Goal: Information Seeking & Learning: Learn about a topic

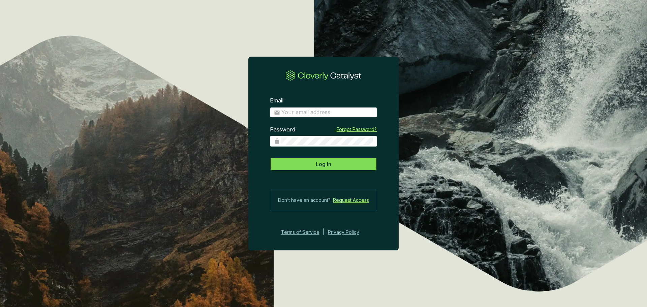
type input "jtschrock@nativstate.com"
click at [319, 166] on span "Log In" at bounding box center [324, 164] width 16 height 8
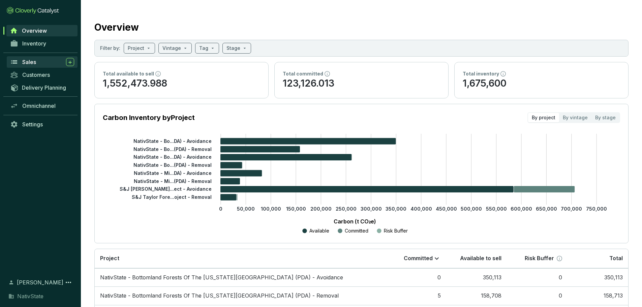
click at [37, 61] on div "Sales" at bounding box center [48, 62] width 52 height 8
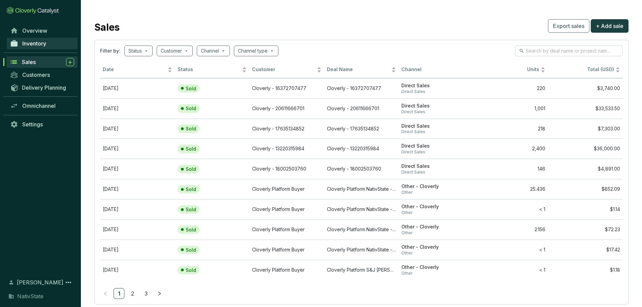
click at [37, 44] on span "Inventory" at bounding box center [34, 43] width 24 height 7
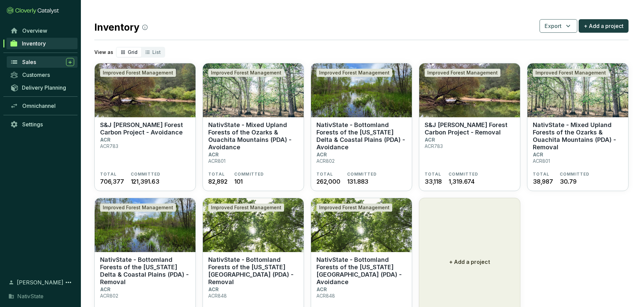
click at [30, 63] on span "Sales" at bounding box center [29, 62] width 14 height 7
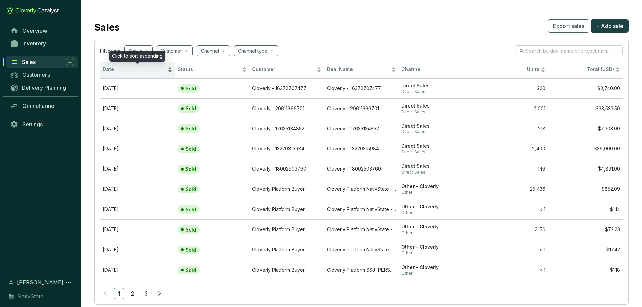
click at [127, 67] on span "Date" at bounding box center [134, 69] width 63 height 6
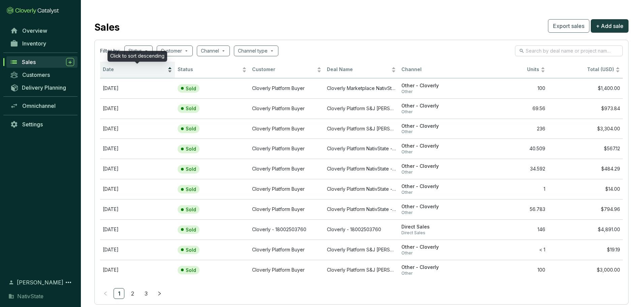
click at [125, 68] on span "Date" at bounding box center [134, 69] width 63 height 6
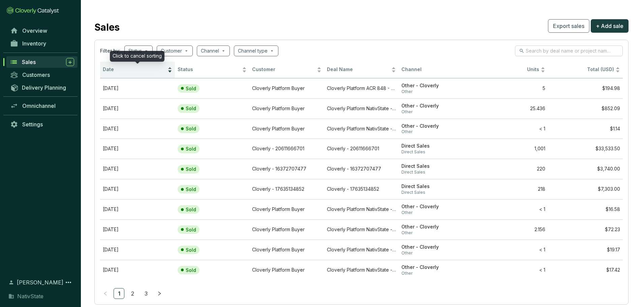
click at [125, 68] on span "Date" at bounding box center [134, 69] width 63 height 6
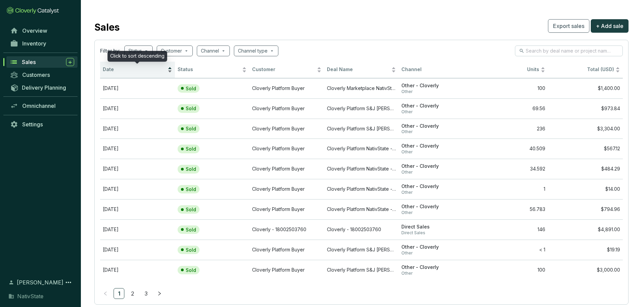
click at [125, 68] on span "Date" at bounding box center [134, 69] width 63 height 6
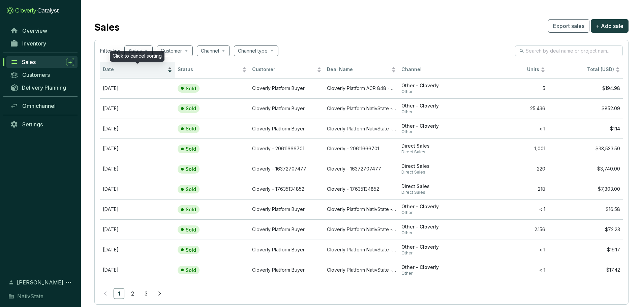
click at [125, 68] on span "Date" at bounding box center [134, 69] width 63 height 6
click at [121, 71] on span "Date" at bounding box center [134, 69] width 63 height 6
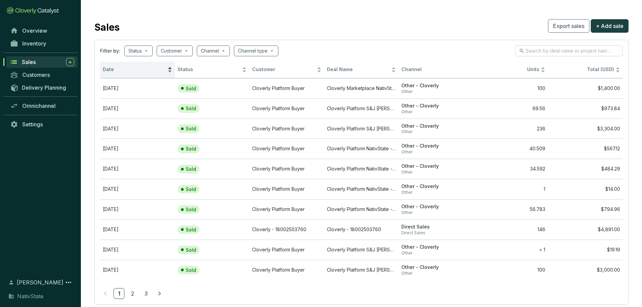
drag, startPoint x: 112, startPoint y: 76, endPoint x: 116, endPoint y: 69, distance: 7.7
click at [113, 74] on div "Date" at bounding box center [137, 70] width 69 height 8
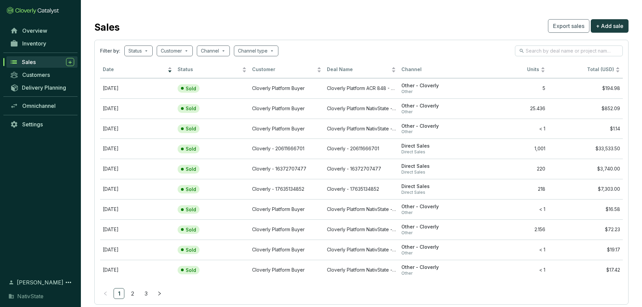
click at [33, 174] on div "Overview Inventory Sales Customers Delivery Planning Omnichannel Settings" at bounding box center [40, 147] width 81 height 246
click at [39, 107] on span "Omnichannel" at bounding box center [38, 105] width 33 height 7
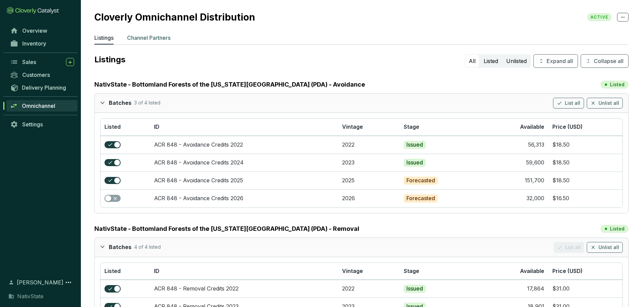
click at [154, 37] on p "Channel Partners" at bounding box center [148, 38] width 43 height 8
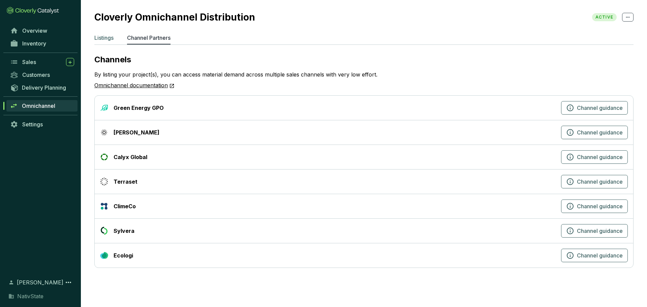
click at [106, 39] on p "Listings" at bounding box center [103, 38] width 19 height 8
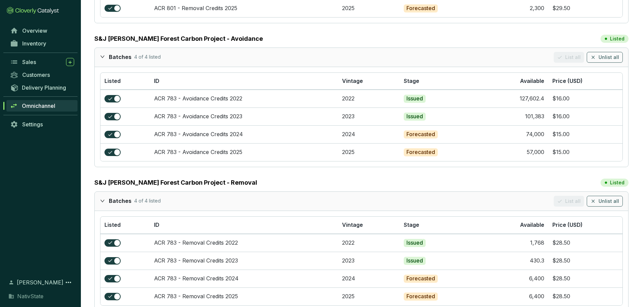
scroll to position [875, 0]
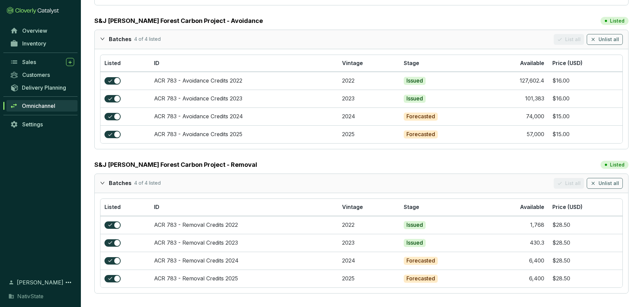
click at [28, 297] on span "NativState" at bounding box center [30, 296] width 26 height 8
click at [67, 281] on icon at bounding box center [68, 282] width 8 height 8
drag, startPoint x: 50, startPoint y: 186, endPoint x: 47, endPoint y: 129, distance: 57.0
click at [50, 184] on div "Overview Inventory Sales Customers Delivery Planning Omnichannel Settings" at bounding box center [40, 147] width 81 height 246
click at [46, 124] on link "Settings" at bounding box center [42, 124] width 71 height 11
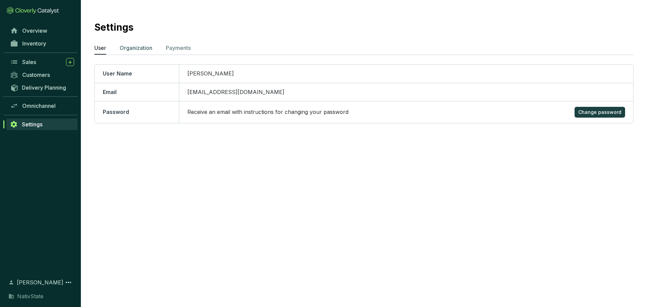
click at [137, 52] on p "Organization" at bounding box center [136, 48] width 33 height 8
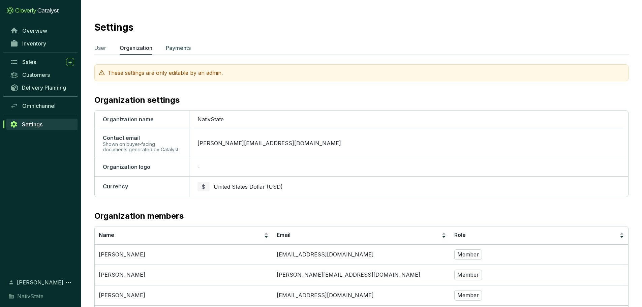
click at [178, 49] on p "Payments" at bounding box center [178, 48] width 25 height 8
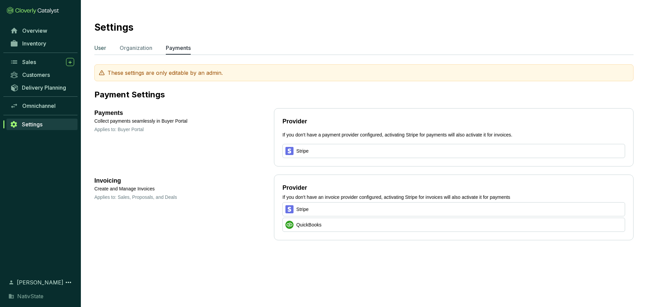
click at [100, 48] on p "User" at bounding box center [100, 48] width 12 height 8
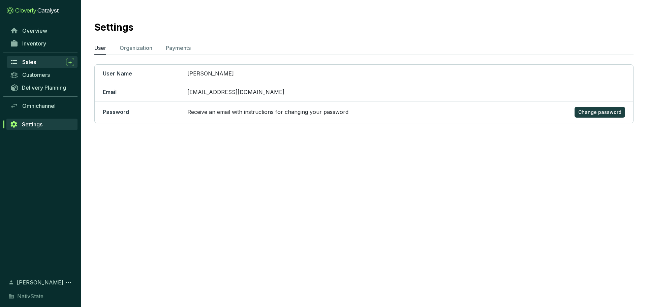
click at [28, 63] on span "Sales" at bounding box center [29, 62] width 14 height 7
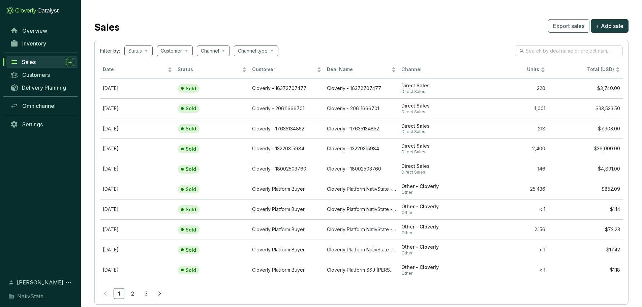
click at [57, 173] on div "Overview Inventory Sales Customers Delivery Planning Omnichannel Settings" at bounding box center [40, 147] width 81 height 246
click at [41, 108] on span "Omnichannel" at bounding box center [38, 105] width 33 height 7
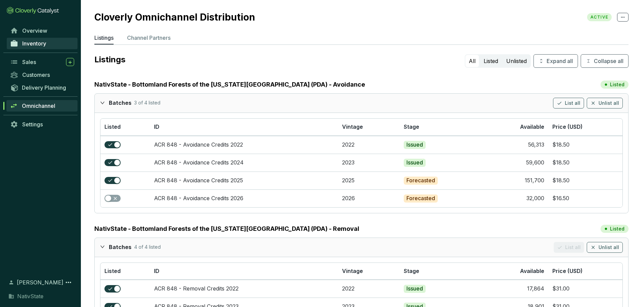
click at [32, 45] on span "Inventory" at bounding box center [34, 43] width 24 height 7
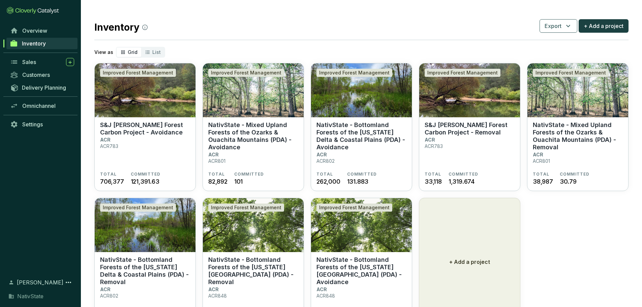
click at [597, 258] on section "Improved Forest Management S&J Taylor Forest Carbon Project - Avoidance ACR ACR…" at bounding box center [361, 194] width 534 height 263
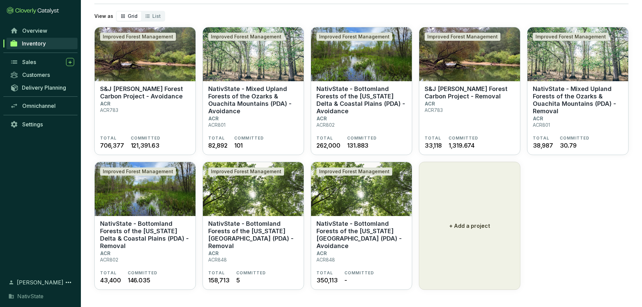
scroll to position [36, 0]
click at [236, 223] on p "NativState - Bottomland Forests of the [US_STATE][GEOGRAPHIC_DATA] (PDA) - Remo…" at bounding box center [253, 235] width 90 height 30
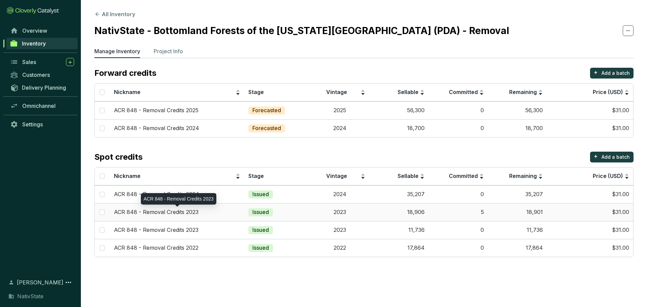
click at [168, 211] on p "ACR 848 - Removal Credits 2023" at bounding box center [156, 212] width 85 height 7
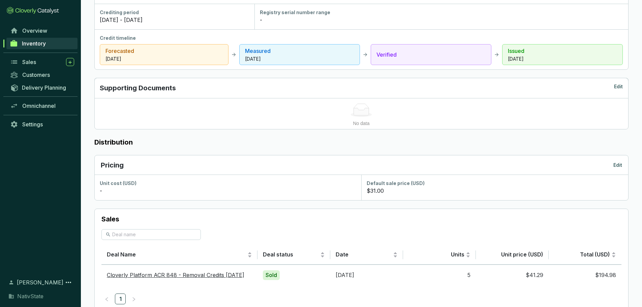
scroll to position [281, 0]
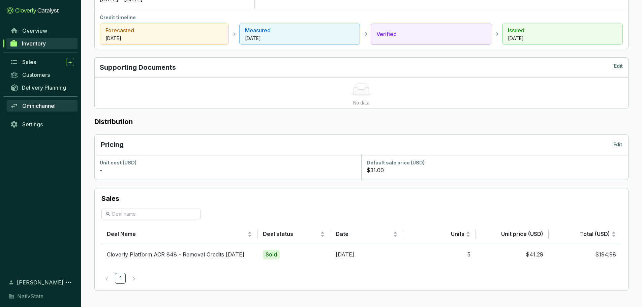
click at [33, 105] on span "Omnichannel" at bounding box center [38, 105] width 33 height 7
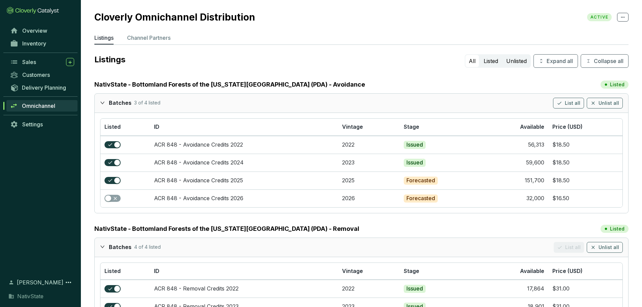
click at [154, 37] on p "Channel Partners" at bounding box center [148, 38] width 43 height 8
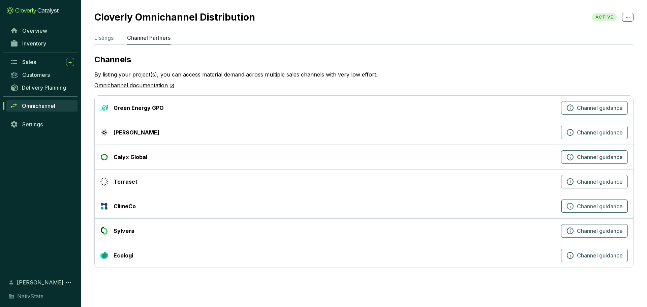
click at [580, 208] on span "Channel guidance" at bounding box center [600, 206] width 46 height 8
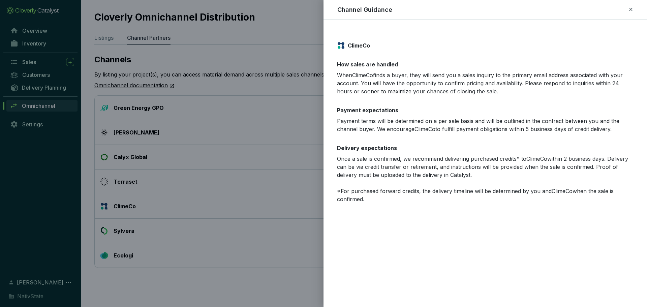
click at [630, 10] on icon at bounding box center [630, 9] width 3 height 3
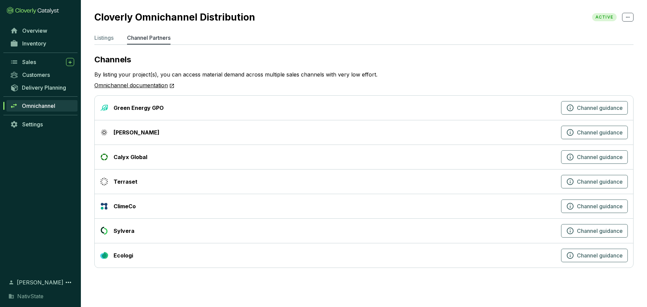
click at [339, 54] on p "Channels" at bounding box center [363, 59] width 539 height 11
click at [304, 130] on div "[PERSON_NAME]" at bounding box center [329, 132] width 459 height 8
click at [376, 75] on div "By listing your project(s), you can access material demand across multiple sale…" at bounding box center [363, 80] width 539 height 20
click at [626, 17] on icon at bounding box center [627, 17] width 5 height 8
click at [92, 37] on section "Cloverly Omnichannel Distribution ACTIVE Listings Channel Partners Channels By …" at bounding box center [364, 141] width 566 height 282
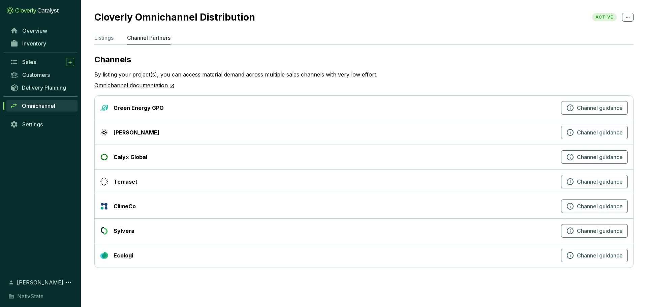
click at [387, 76] on div "By listing your project(s), you can access material demand across multiple sale…" at bounding box center [363, 80] width 539 height 20
click at [376, 286] on section "Cloverly Omnichannel Distribution ACTIVE Listings Channel Partners Channels By …" at bounding box center [323, 153] width 647 height 307
click at [356, 54] on section "Cloverly Omnichannel Distribution ACTIVE Listings Channel Partners Channels By …" at bounding box center [364, 141] width 566 height 282
click at [27, 30] on span "Overview" at bounding box center [34, 30] width 25 height 7
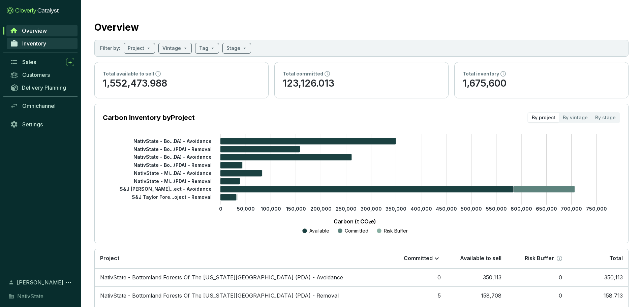
click at [28, 46] on span "Inventory" at bounding box center [34, 43] width 24 height 7
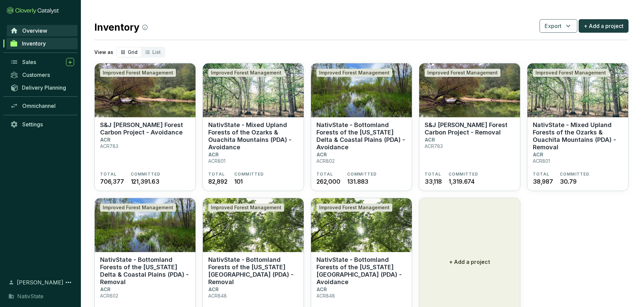
click at [32, 31] on span "Overview" at bounding box center [34, 30] width 25 height 7
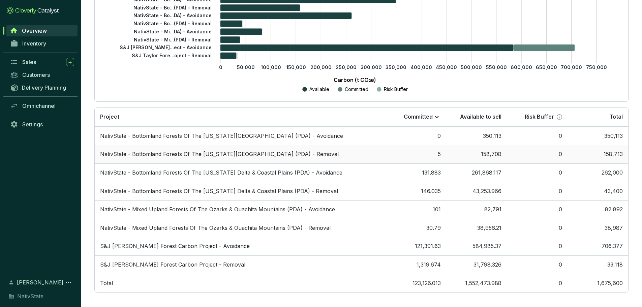
scroll to position [145, 0]
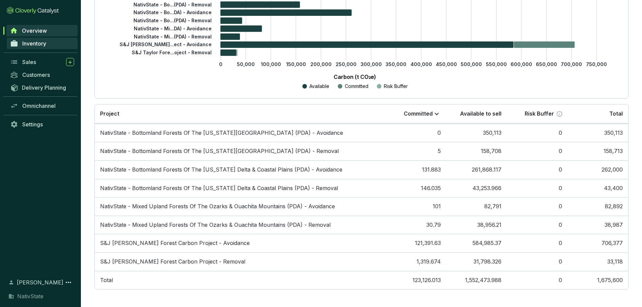
click at [41, 43] on span "Inventory" at bounding box center [34, 43] width 24 height 7
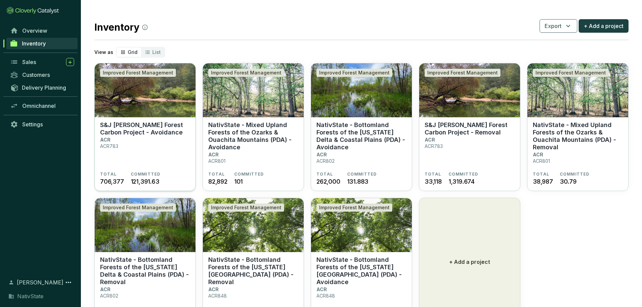
click at [146, 125] on p "S&J [PERSON_NAME] Forest Carbon Project - Avoidance" at bounding box center [145, 128] width 90 height 15
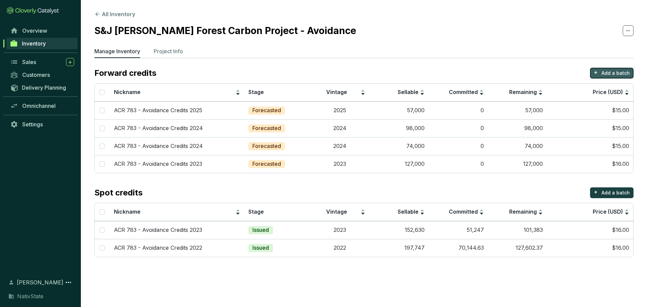
click at [618, 75] on p "Add a batch" at bounding box center [616, 73] width 28 height 7
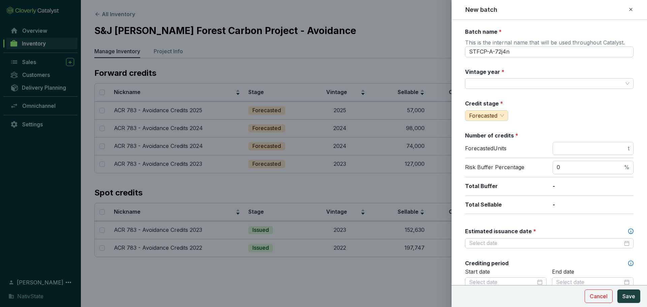
click at [631, 9] on icon at bounding box center [630, 9] width 3 height 3
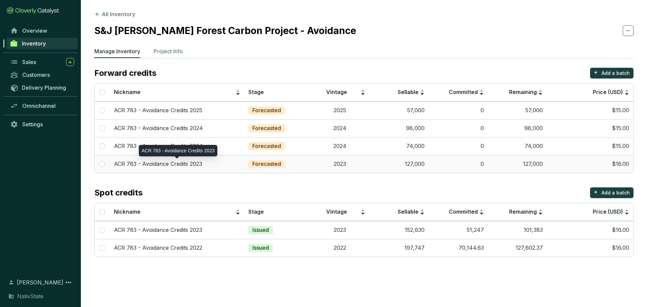
click at [185, 163] on p "ACR 783 - Avoidance Credits 2023" at bounding box center [158, 163] width 88 height 7
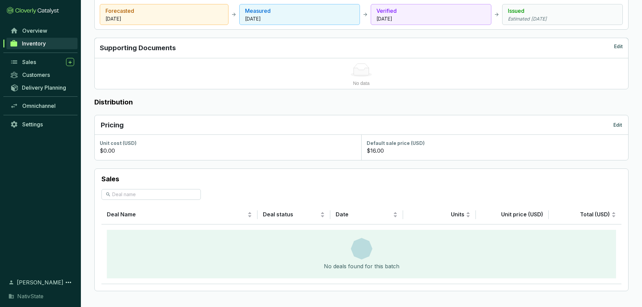
scroll to position [301, 0]
click at [421, 147] on section "$16.00" at bounding box center [495, 150] width 256 height 8
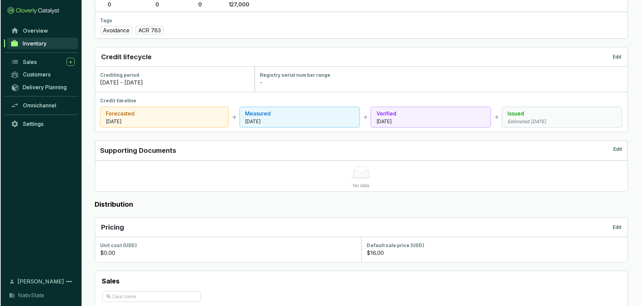
scroll to position [0, 0]
